Goal: Find specific page/section: Find specific page/section

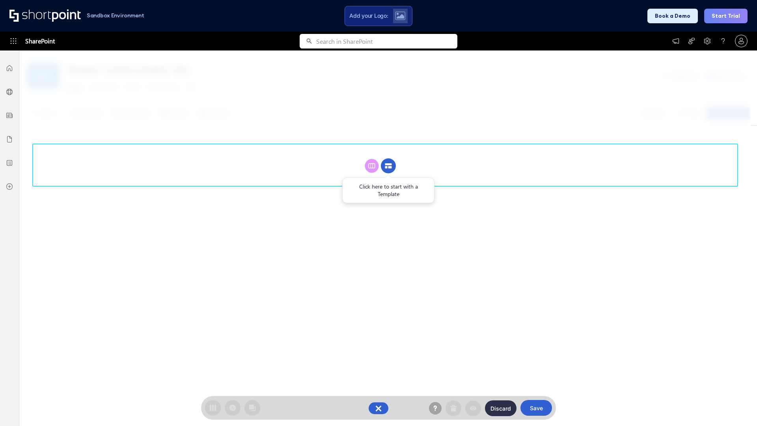
click at [388, 166] on circle at bounding box center [388, 166] width 15 height 15
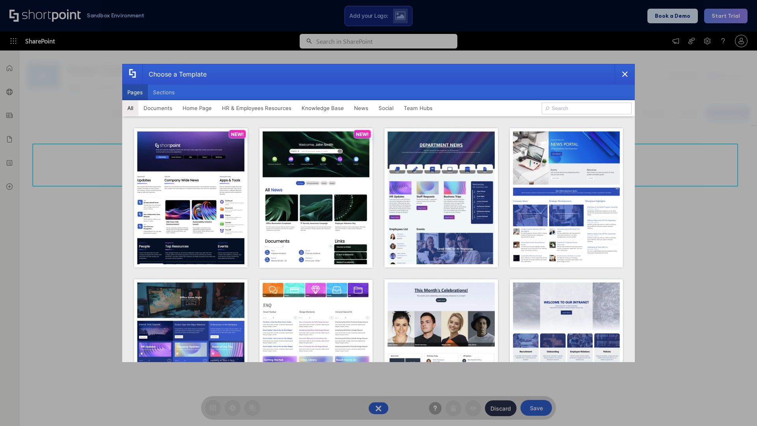
click at [135, 92] on button "Pages" at bounding box center [135, 92] width 26 height 16
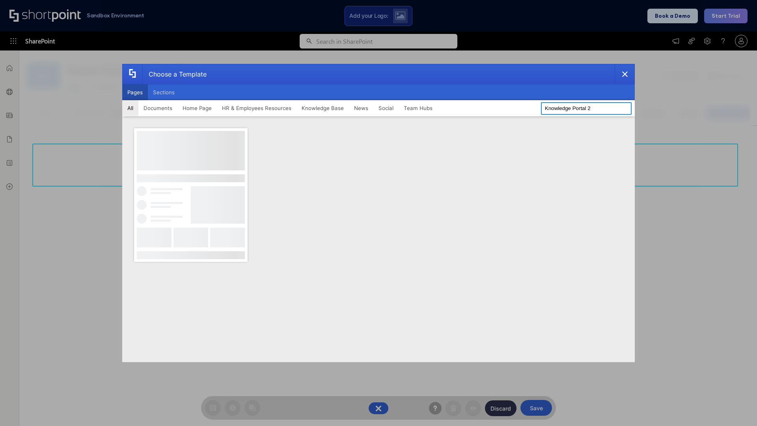
type input "Knowledge Portal 2"
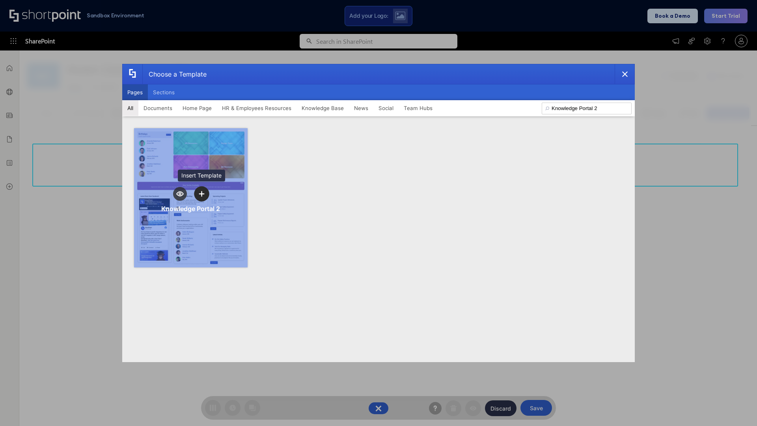
click at [202, 194] on icon "template selector" at bounding box center [202, 194] width 6 height 6
